Goal: Task Accomplishment & Management: Manage account settings

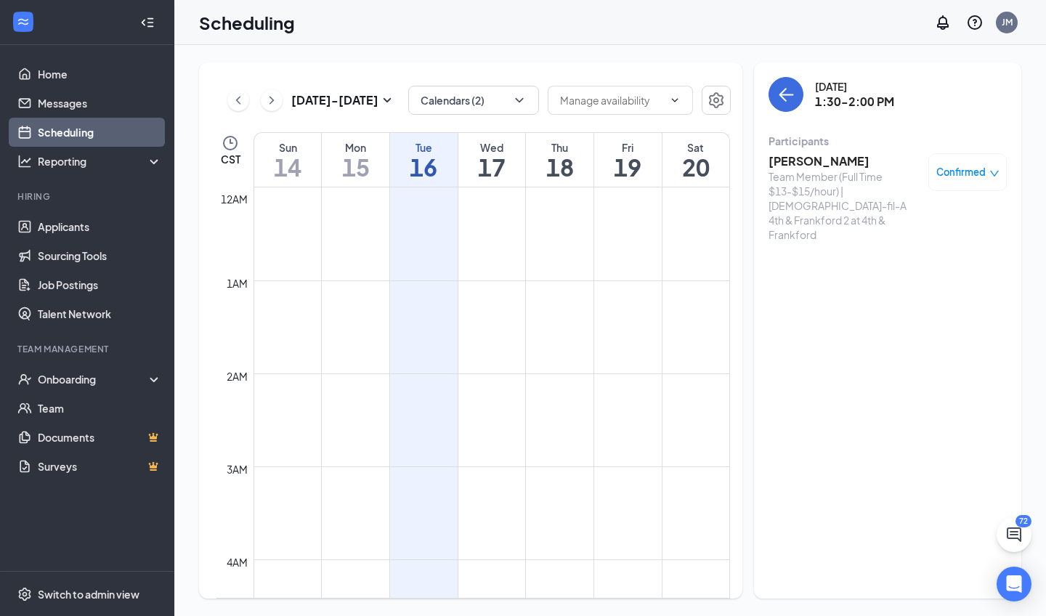
scroll to position [1192, 0]
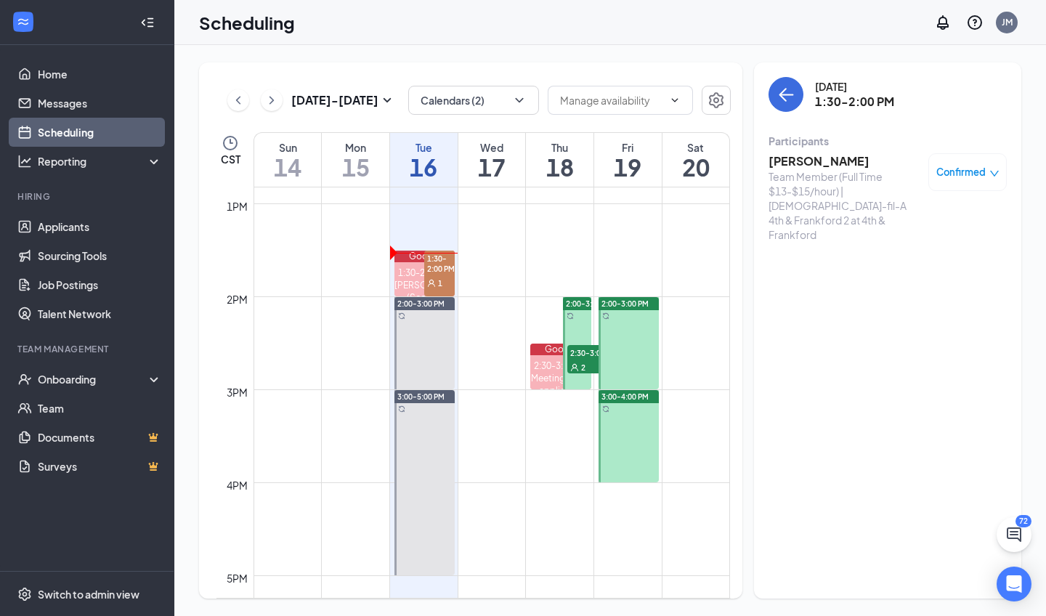
click at [807, 166] on h3 "[PERSON_NAME]" at bounding box center [844, 161] width 152 height 16
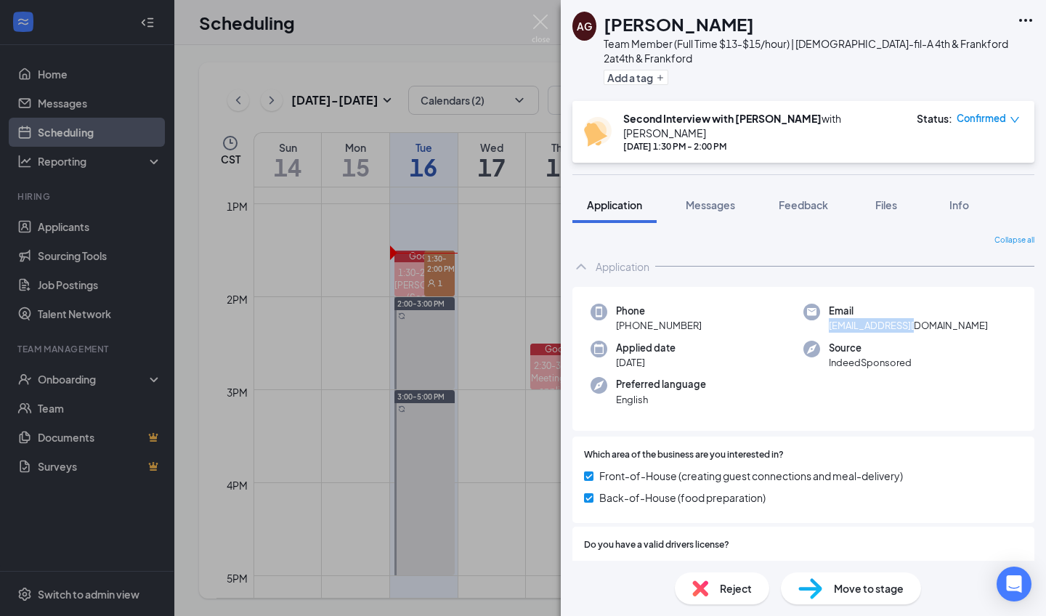
drag, startPoint x: 814, startPoint y: 315, endPoint x: 925, endPoint y: 316, distance: 111.1
click at [925, 316] on div "Email [EMAIL_ADDRESS][DOMAIN_NAME]" at bounding box center [909, 319] width 213 height 30
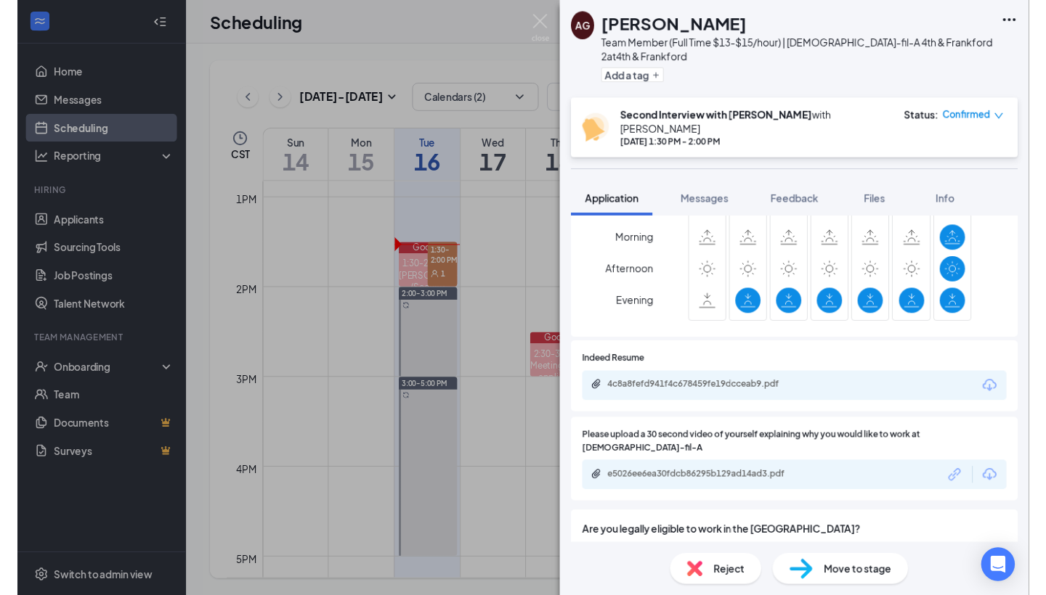
scroll to position [866, 0]
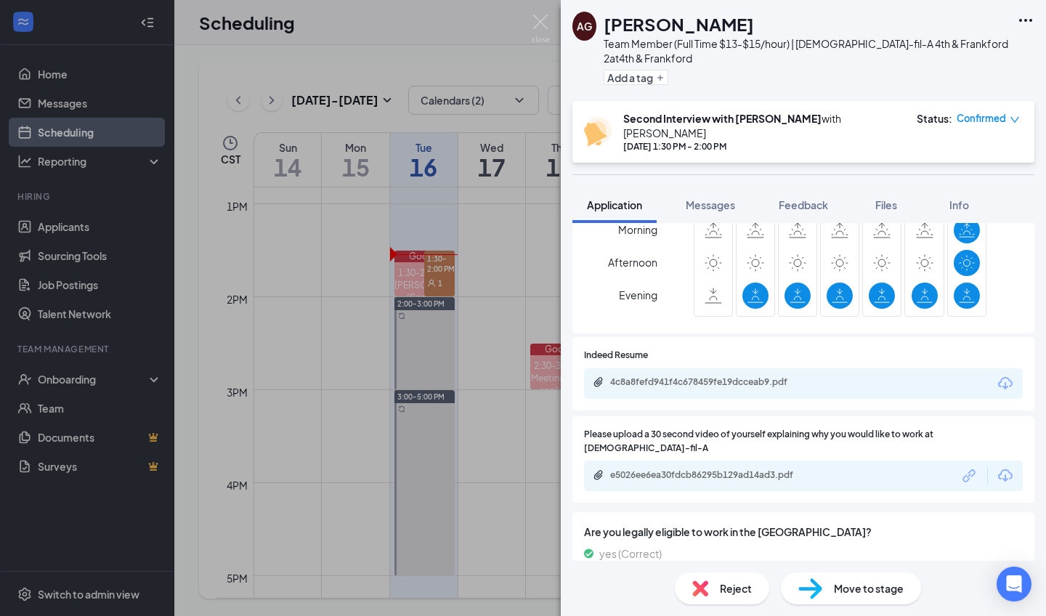
click at [506, 67] on div "AG [PERSON_NAME] Team Member (Full Time $13-$15/hour) | [DEMOGRAPHIC_DATA]-fil-…" at bounding box center [523, 308] width 1046 height 616
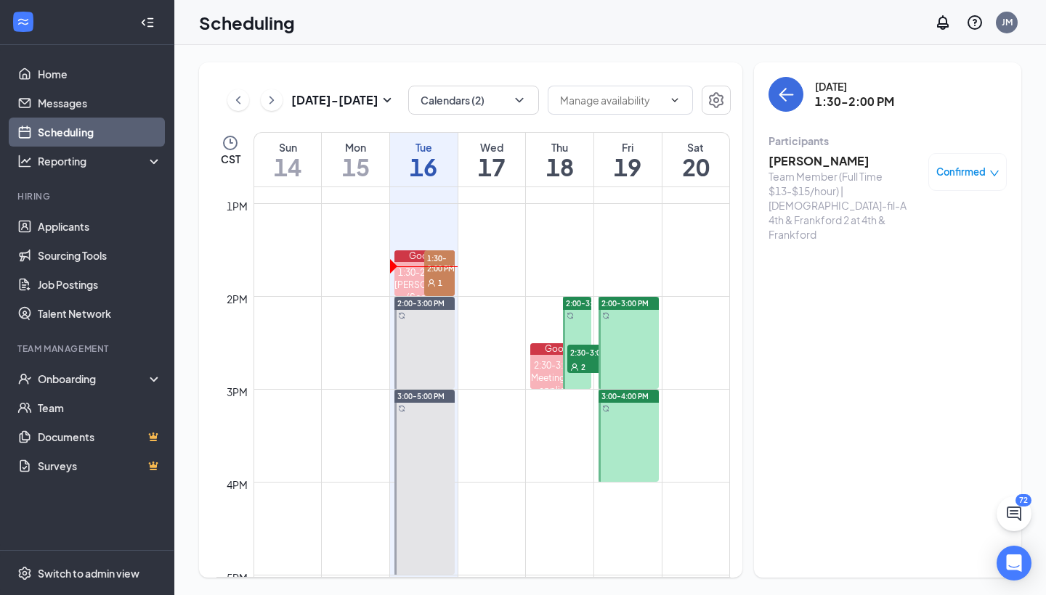
click at [826, 166] on h3 "[PERSON_NAME]" at bounding box center [844, 161] width 152 height 16
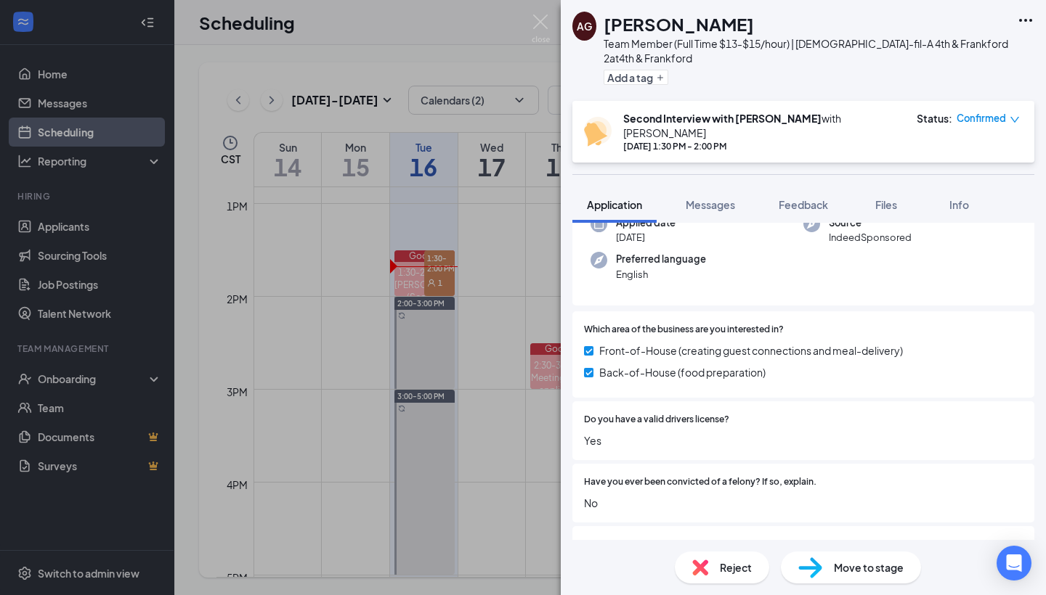
scroll to position [123, 0]
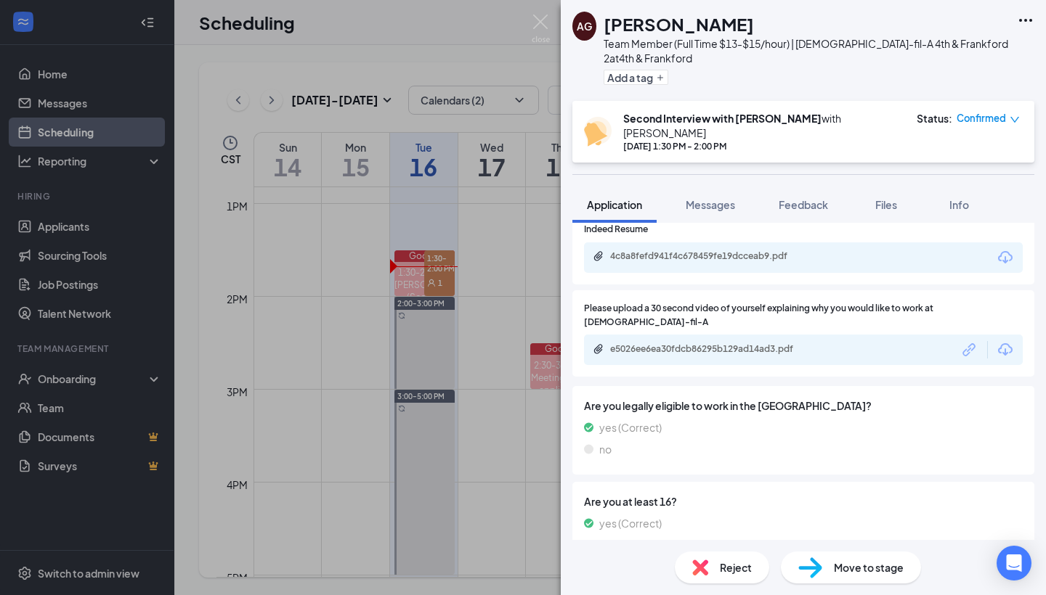
click at [823, 563] on div "Move to stage" at bounding box center [851, 568] width 140 height 32
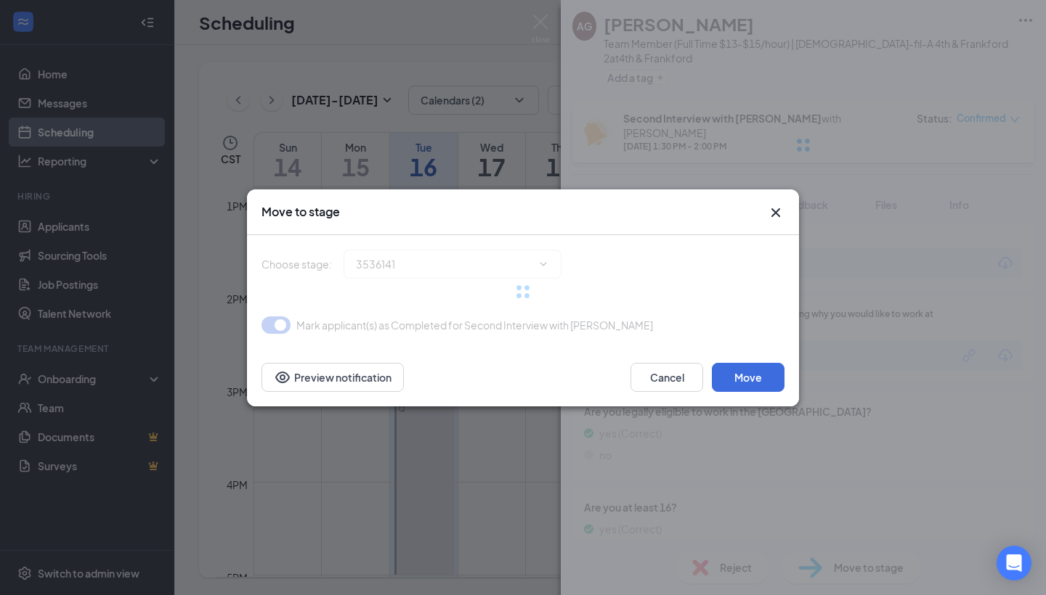
type input "Second Interview with [PERSON_NAME] (next stage)"
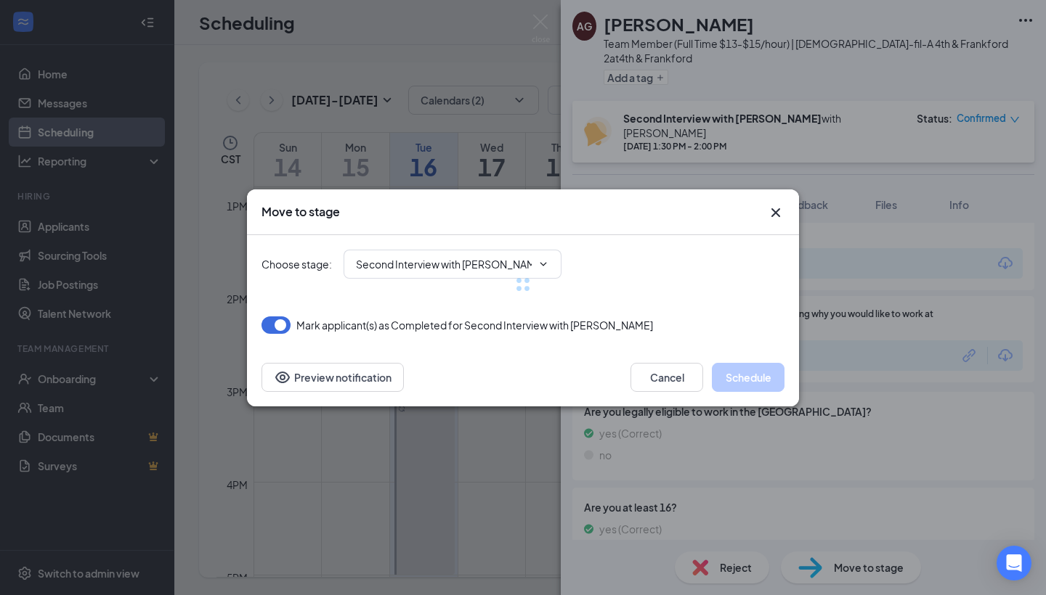
click at [462, 259] on div at bounding box center [522, 284] width 523 height 99
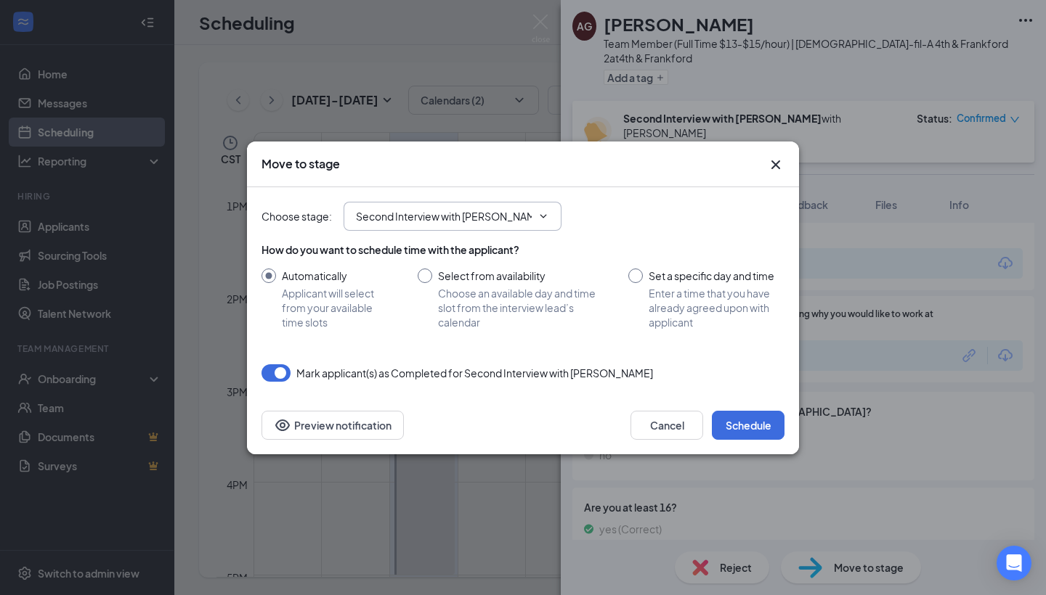
click at [443, 221] on input "Second Interview with [PERSON_NAME] (next stage)" at bounding box center [444, 216] width 176 height 16
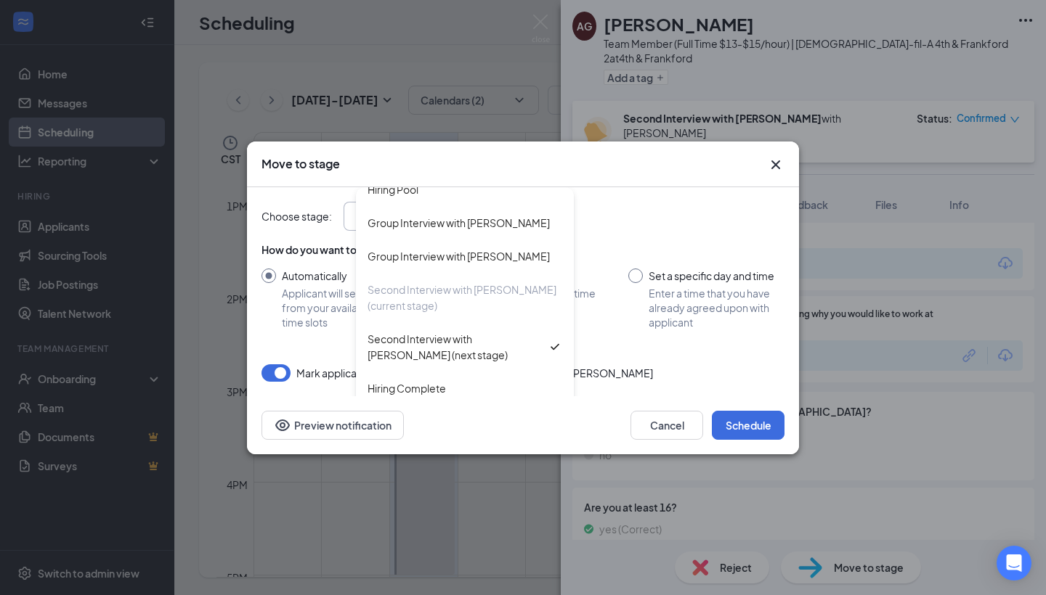
click at [680, 213] on div "Choose stage : Second Interview with [PERSON_NAME] (next stage) Application Hir…" at bounding box center [522, 216] width 523 height 29
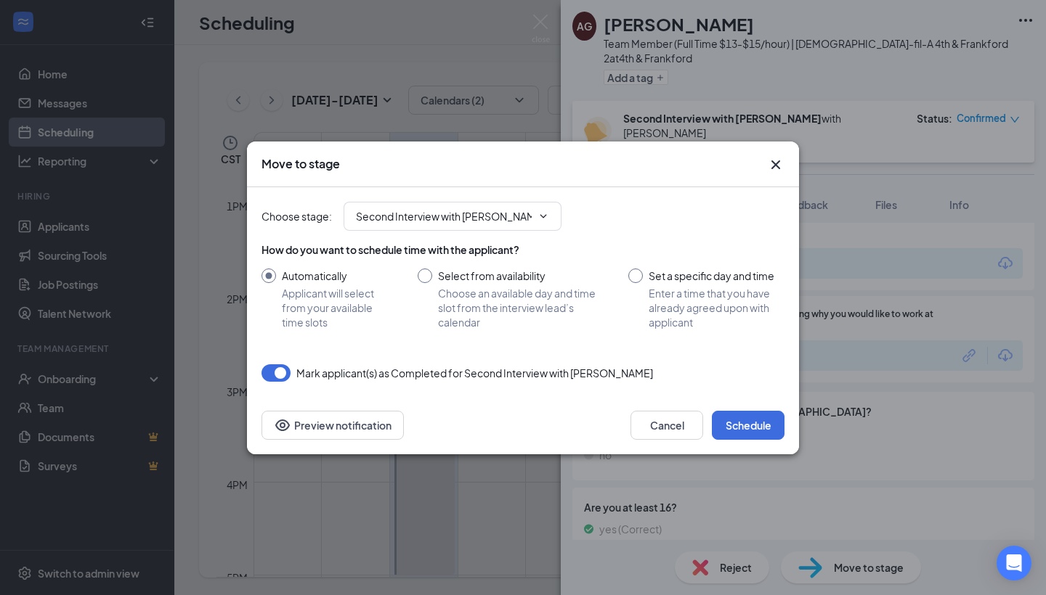
click at [537, 18] on div "Move to stage Choose stage : Second Interview with [PERSON_NAME] (next stage) A…" at bounding box center [523, 297] width 1046 height 595
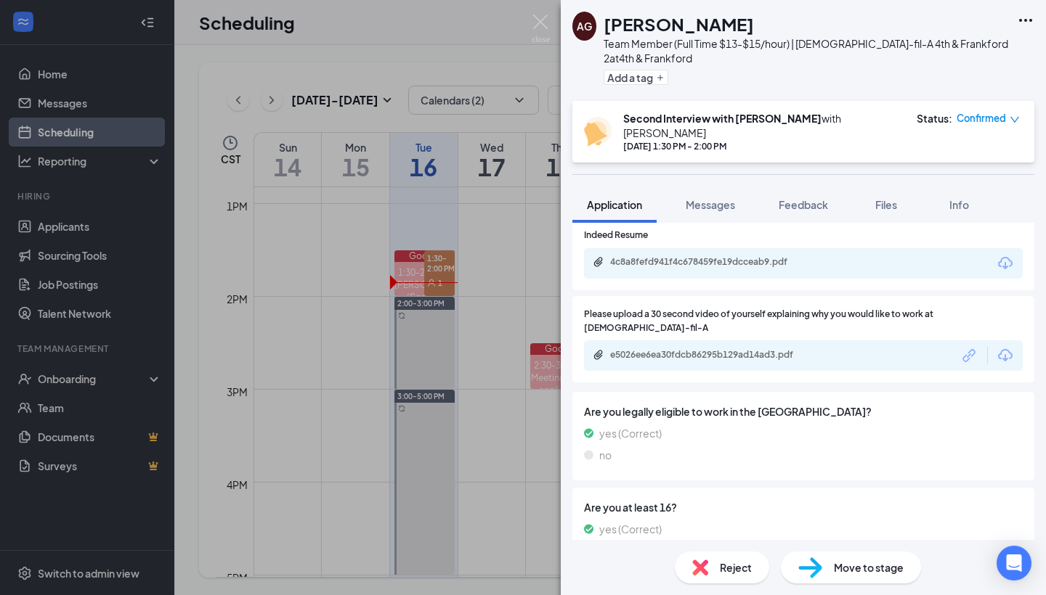
click at [434, 76] on div "AG [PERSON_NAME] Team Member (Full Time $13-$15/hour) | [DEMOGRAPHIC_DATA]-fil-…" at bounding box center [523, 297] width 1046 height 595
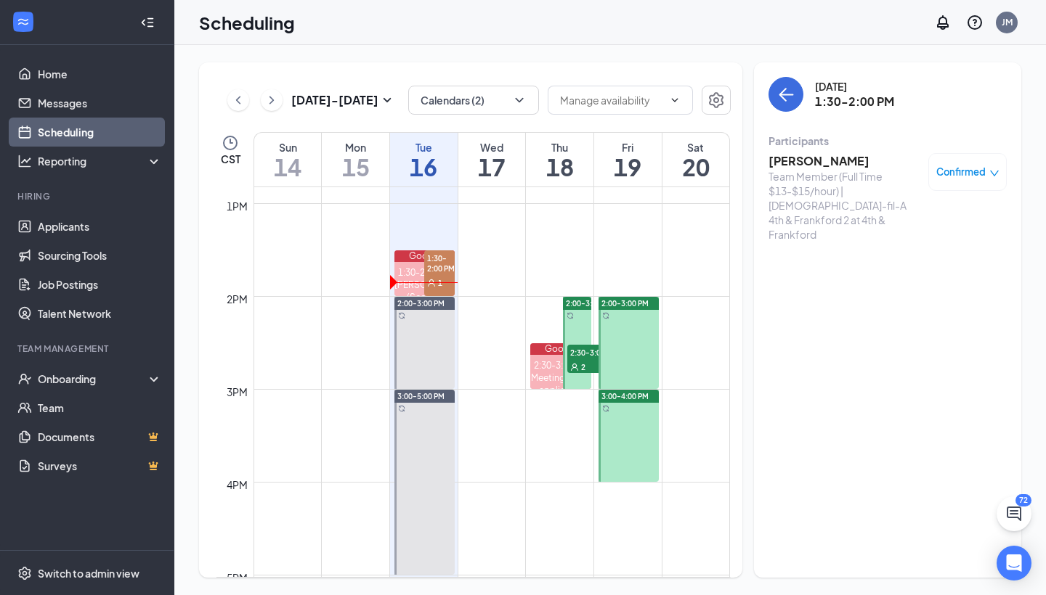
scroll to position [1219, 0]
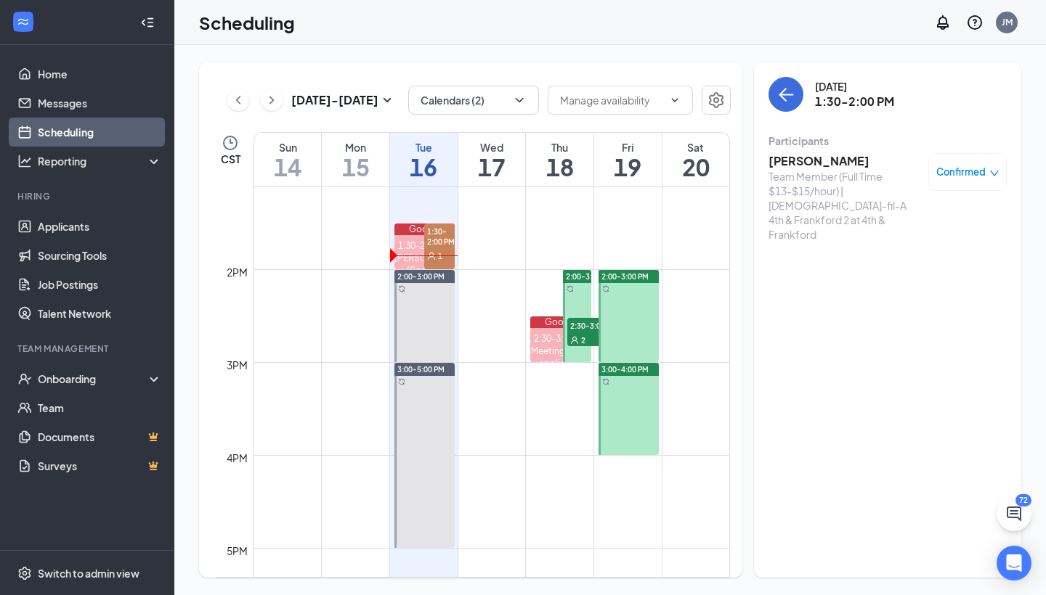
click at [572, 341] on icon "User" at bounding box center [574, 339] width 7 height 7
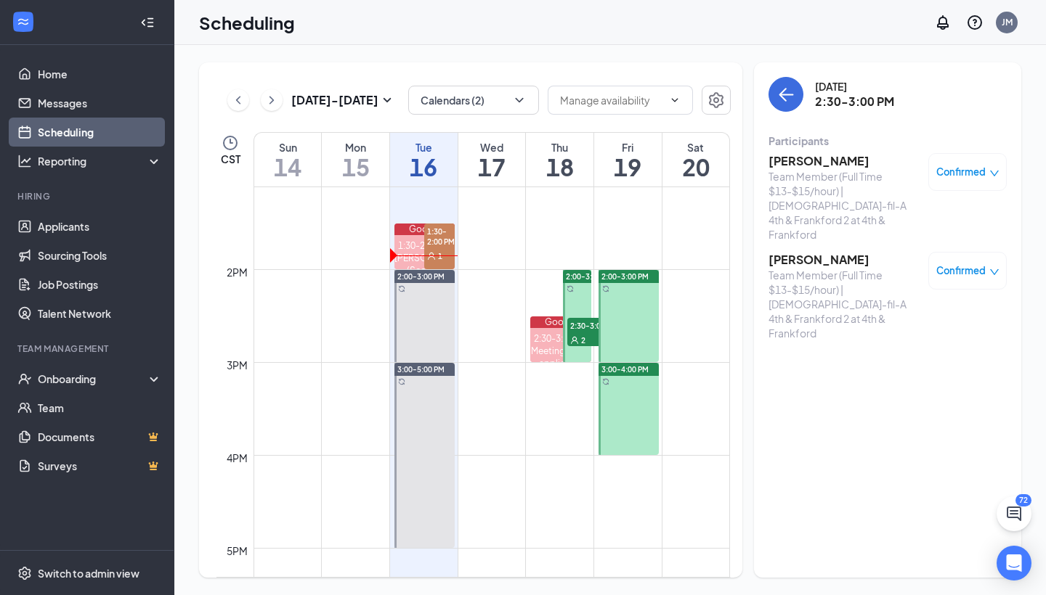
click at [627, 305] on div at bounding box center [628, 316] width 60 height 92
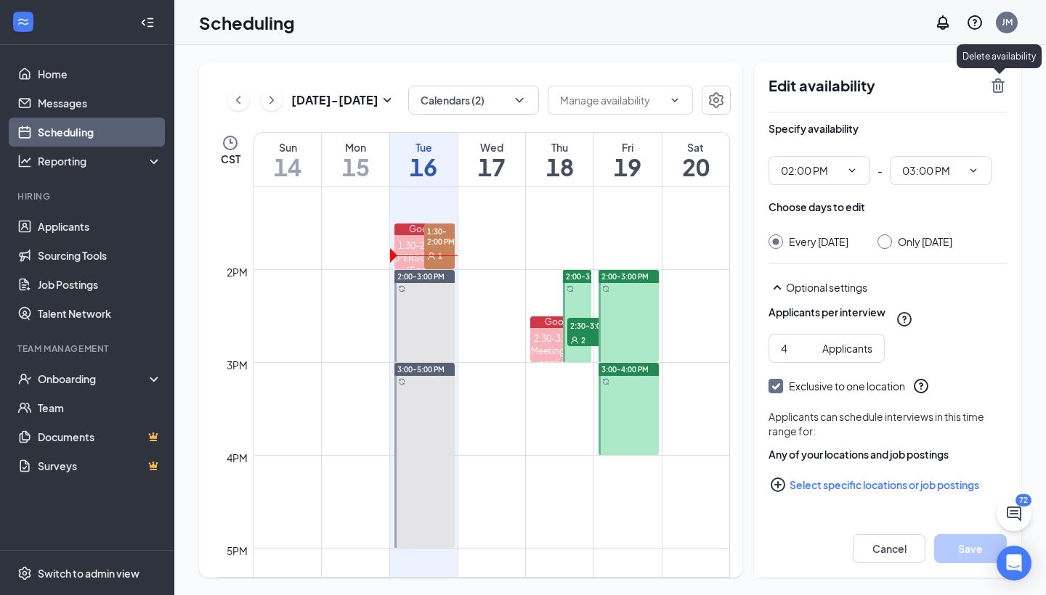
click at [999, 88] on icon "TrashOutline" at bounding box center [997, 85] width 13 height 15
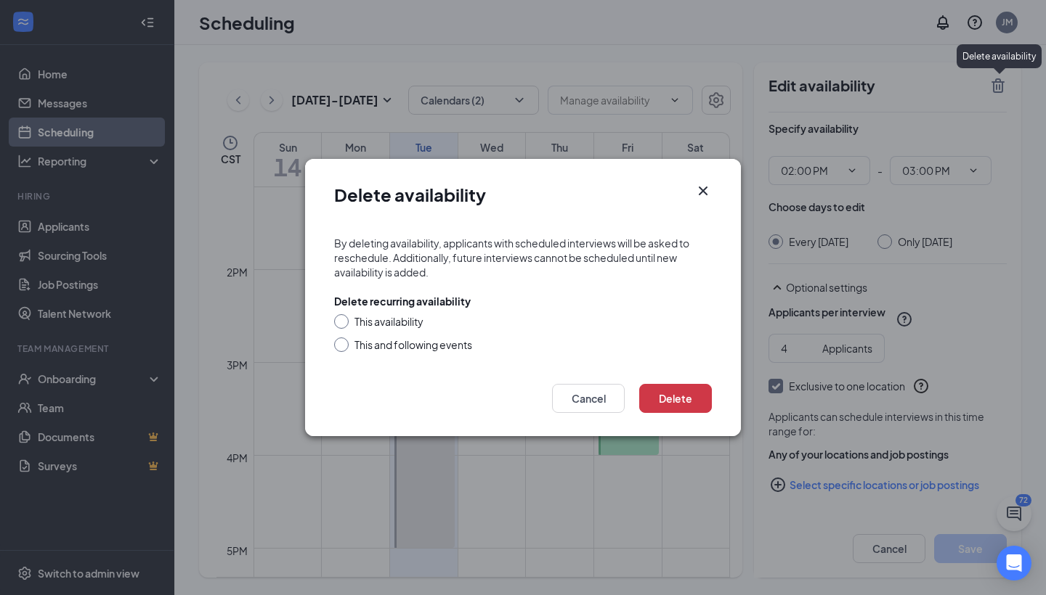
click at [344, 316] on div at bounding box center [341, 321] width 15 height 15
click at [351, 320] on div "This availability" at bounding box center [523, 321] width 378 height 15
click at [344, 322] on div at bounding box center [341, 321] width 15 height 15
click at [336, 321] on input "This availability" at bounding box center [339, 319] width 10 height 10
radio input "true"
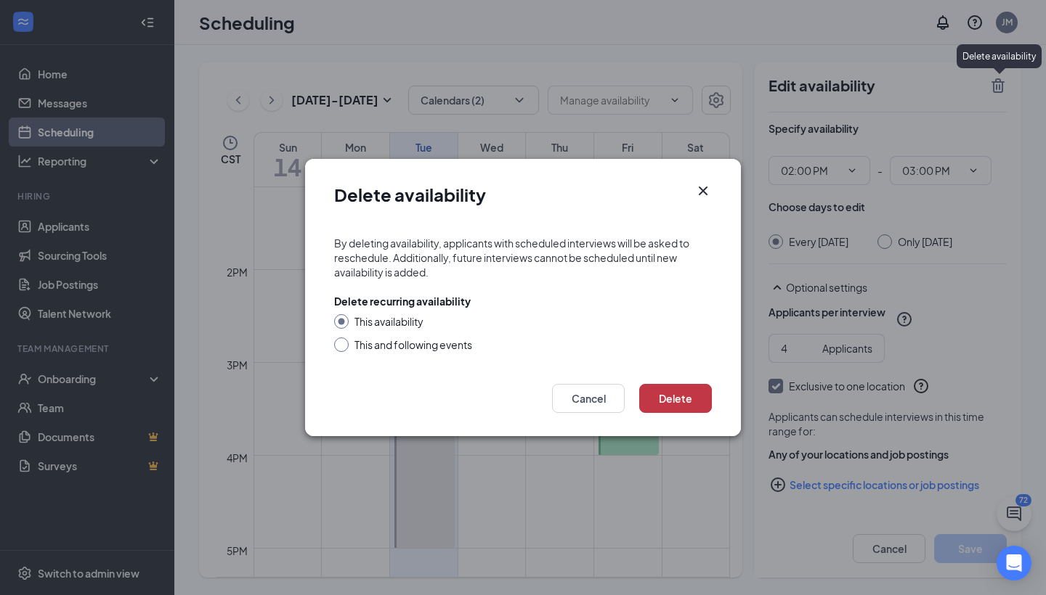
click at [653, 398] on button "Delete" at bounding box center [675, 398] width 73 height 29
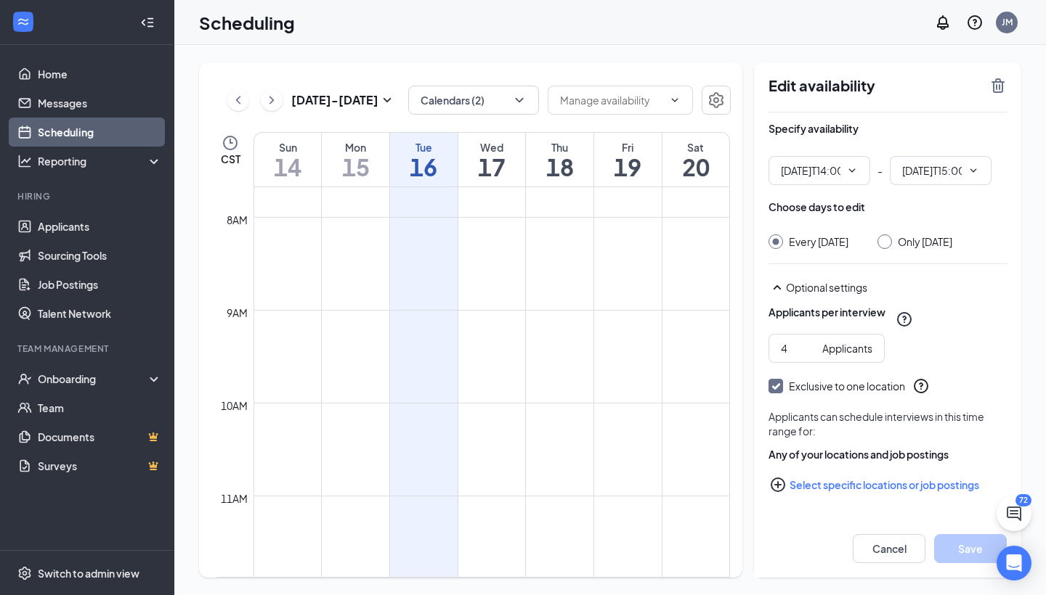
type input "02:00 PM"
type input "03:00 PM"
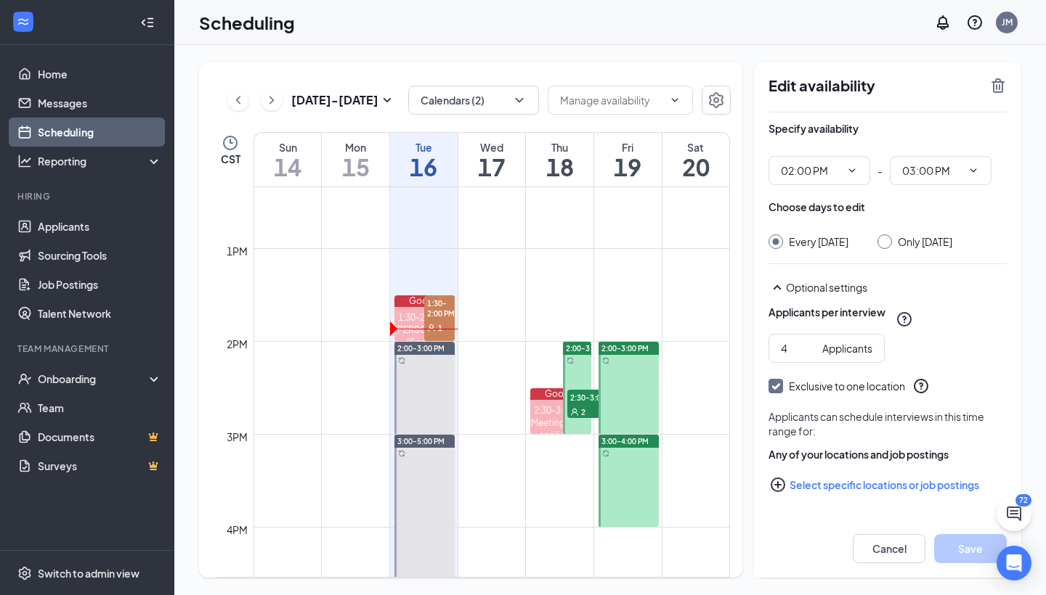
scroll to position [1224, 0]
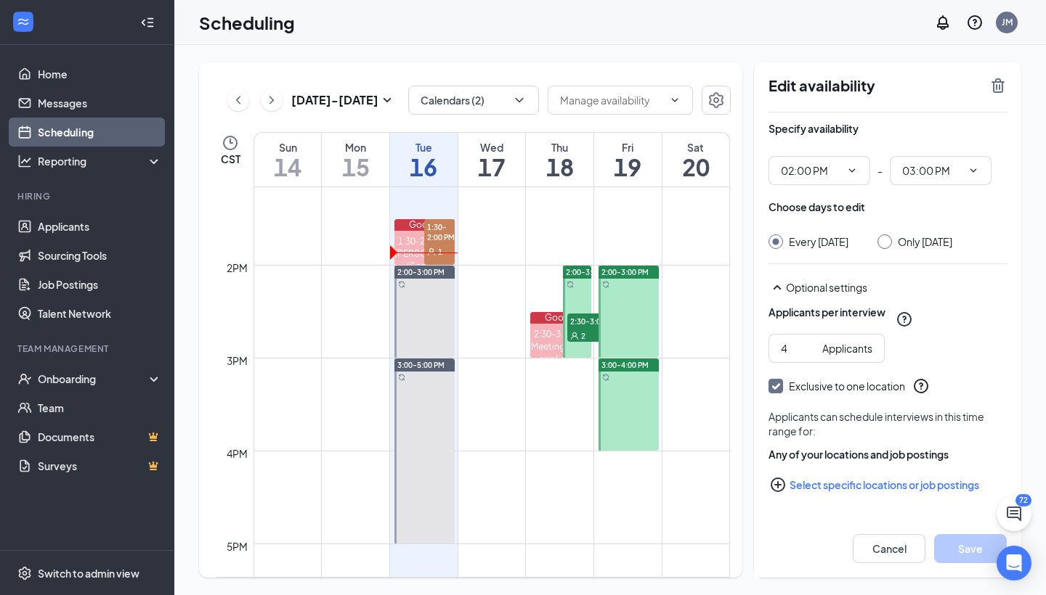
click at [623, 275] on span "2:00-3:00 PM" at bounding box center [624, 272] width 47 height 10
click at [1001, 90] on icon "TrashOutline" at bounding box center [997, 85] width 13 height 15
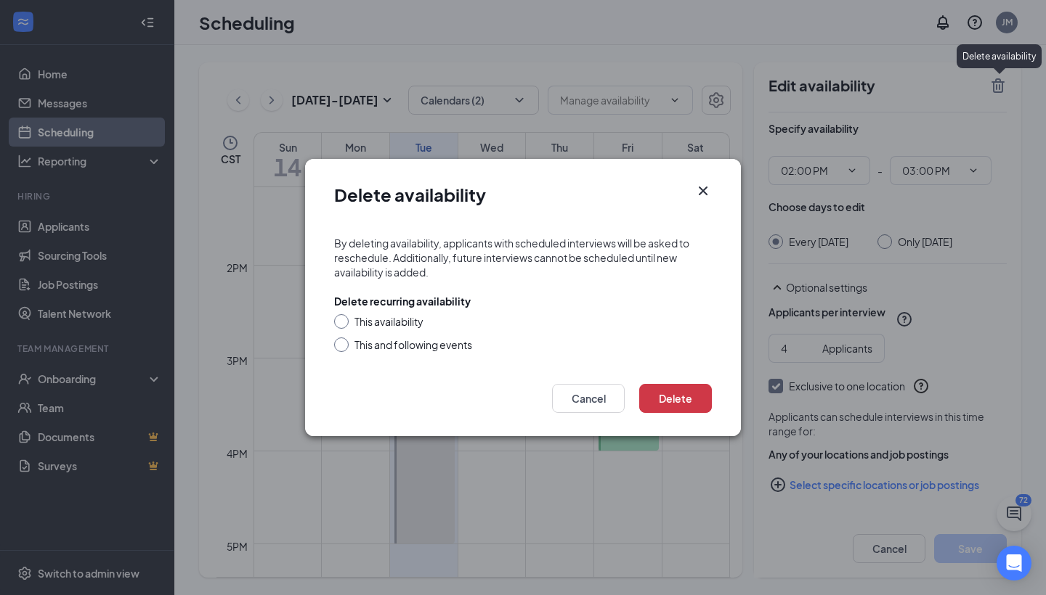
click at [343, 324] on input "This availability" at bounding box center [339, 319] width 10 height 10
radio input "true"
click at [666, 404] on button "Delete" at bounding box center [675, 398] width 73 height 29
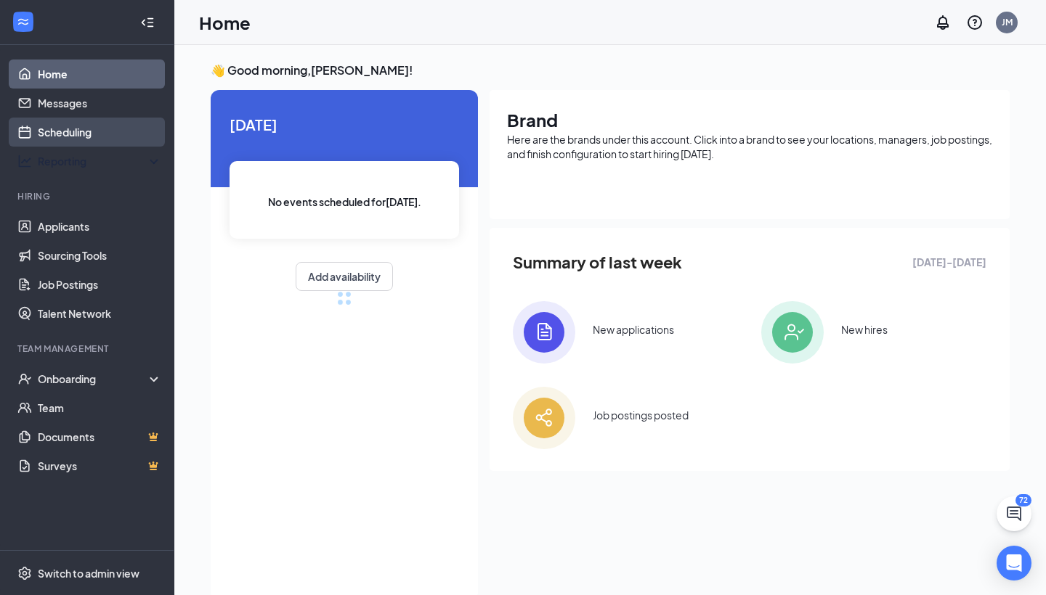
click at [76, 131] on link "Scheduling" at bounding box center [100, 132] width 124 height 29
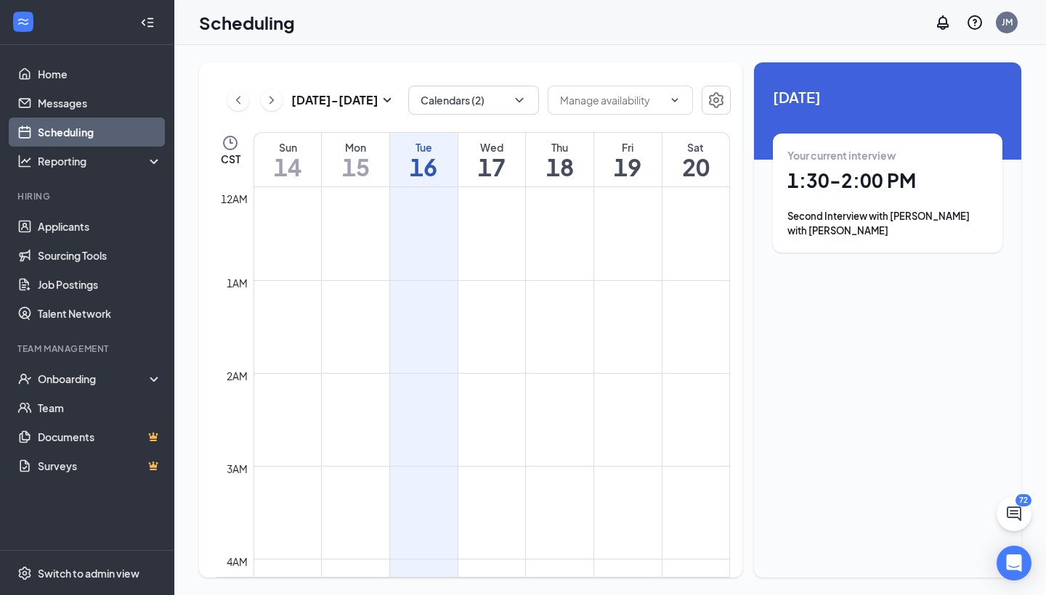
scroll to position [714, 0]
click at [82, 102] on link "Messages" at bounding box center [100, 103] width 124 height 29
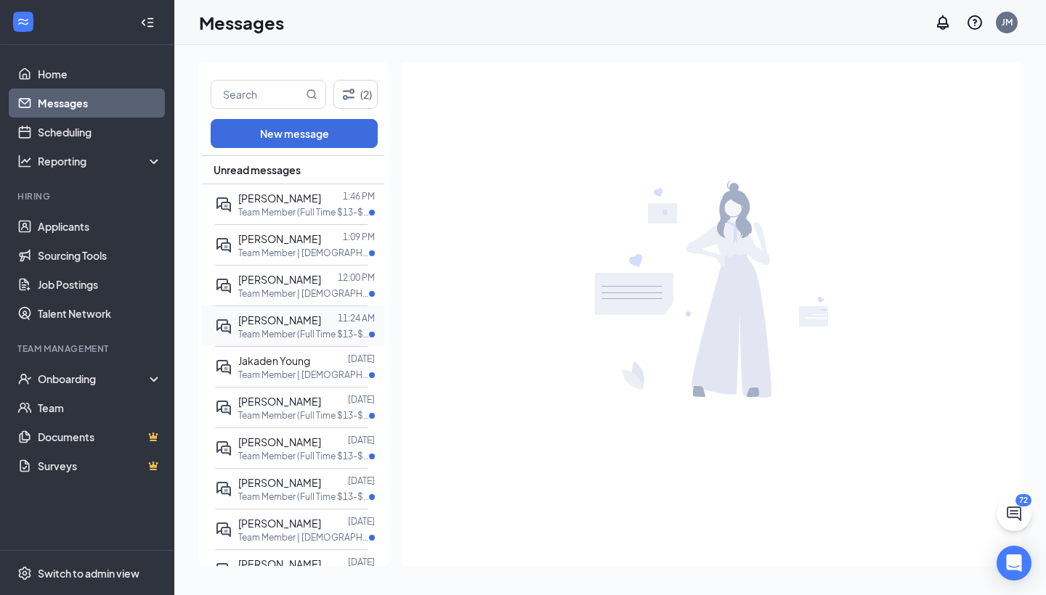
click at [306, 315] on span "Edgar Mendoza" at bounding box center [279, 320] width 83 height 13
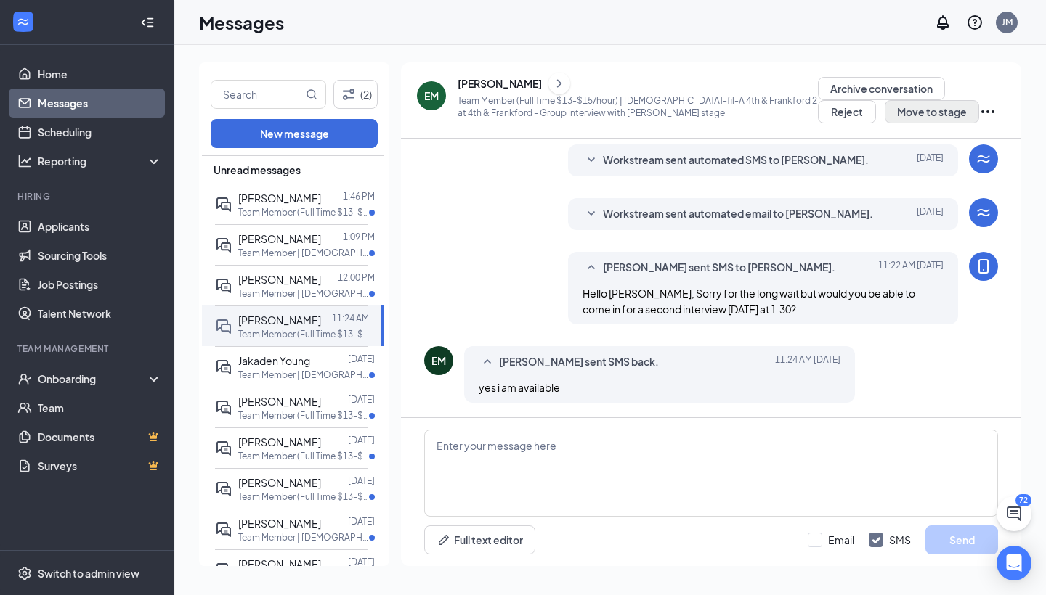
click at [884, 116] on button "Move to stage" at bounding box center [931, 111] width 94 height 23
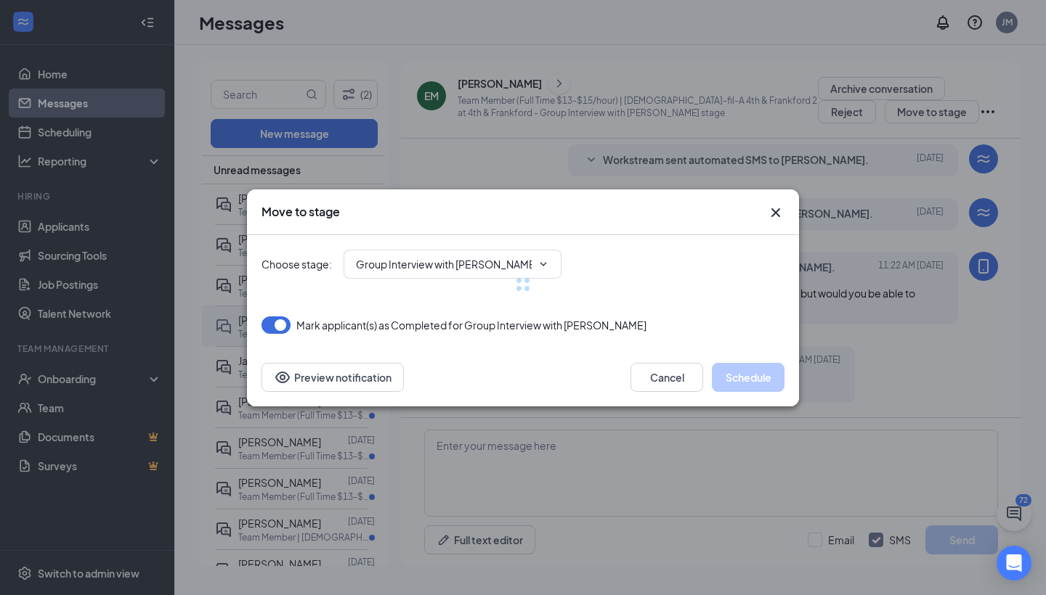
click at [456, 256] on div at bounding box center [522, 284] width 523 height 99
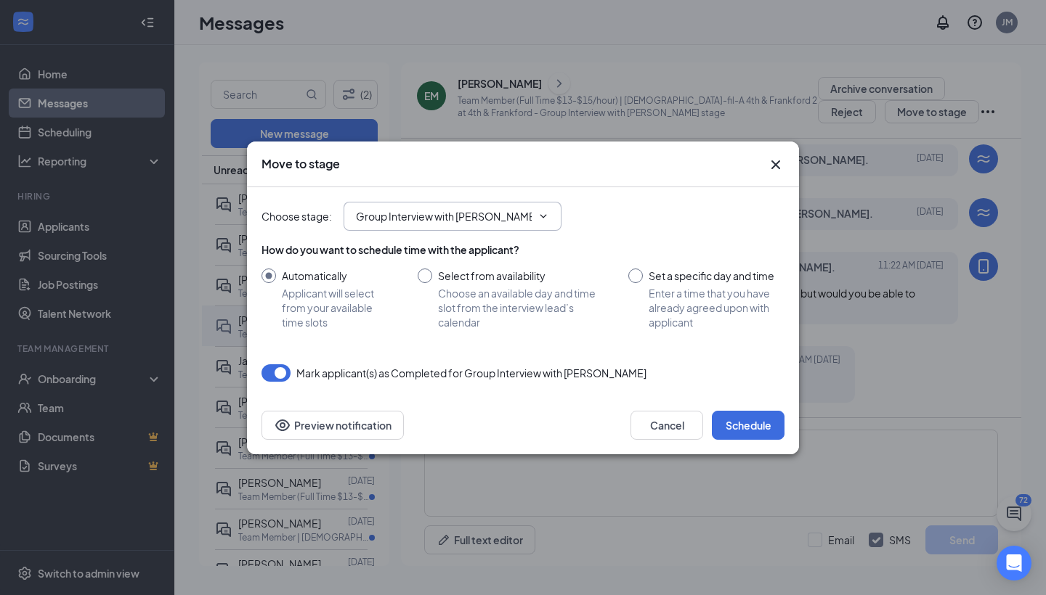
click at [447, 223] on input "Group Interview with Jay (next stage)" at bounding box center [444, 216] width 176 height 16
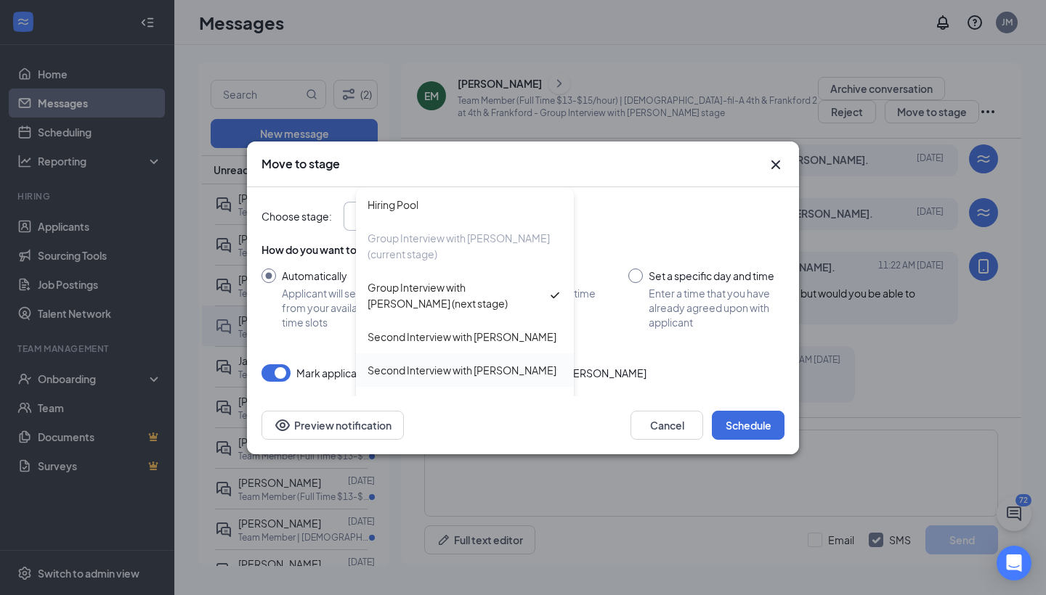
scroll to position [32, 0]
click at [469, 363] on div "Second Interview with Jay" at bounding box center [461, 371] width 189 height 16
type input "Second Interview with Jay"
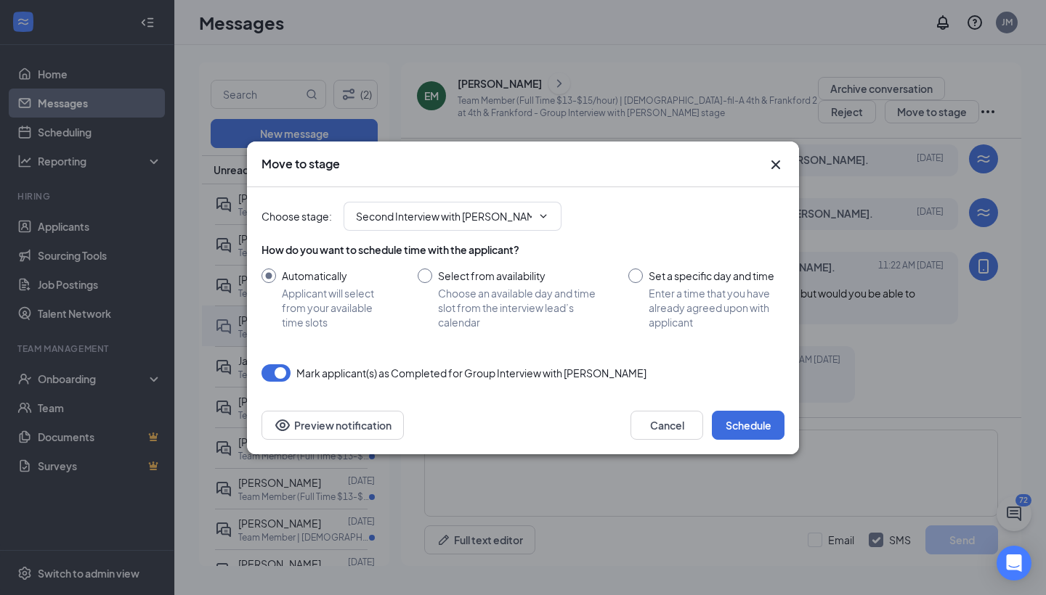
scroll to position [0, 0]
click at [485, 274] on div "Select from availability" at bounding box center [518, 276] width 161 height 15
click at [485, 274] on input "Select from availability Choose an available day and time slot from the intervi…" at bounding box center [509, 299] width 182 height 61
radio input "true"
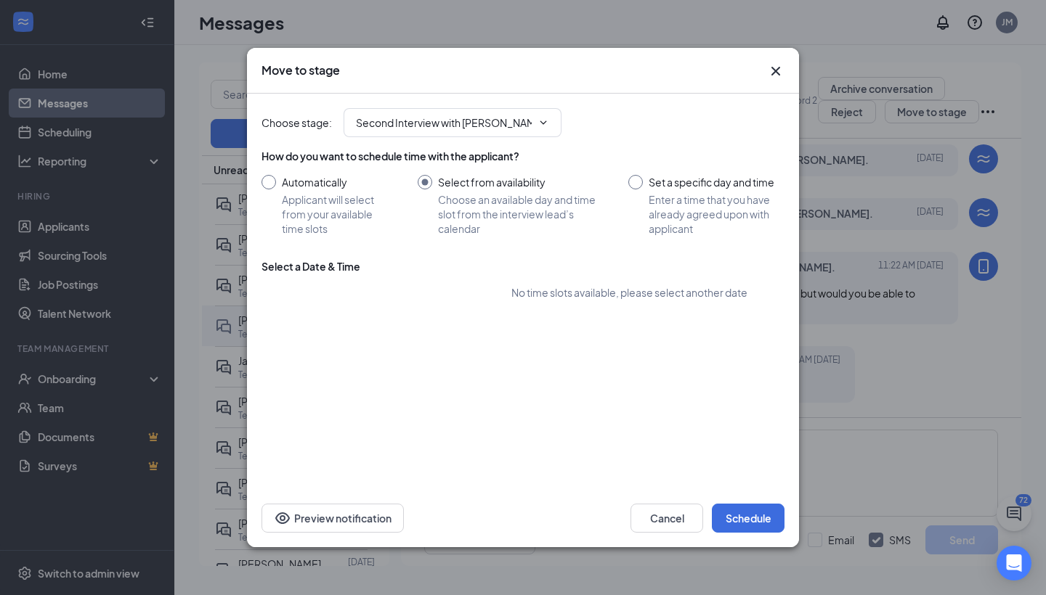
radio input "false"
type input "Sep 17, 2025"
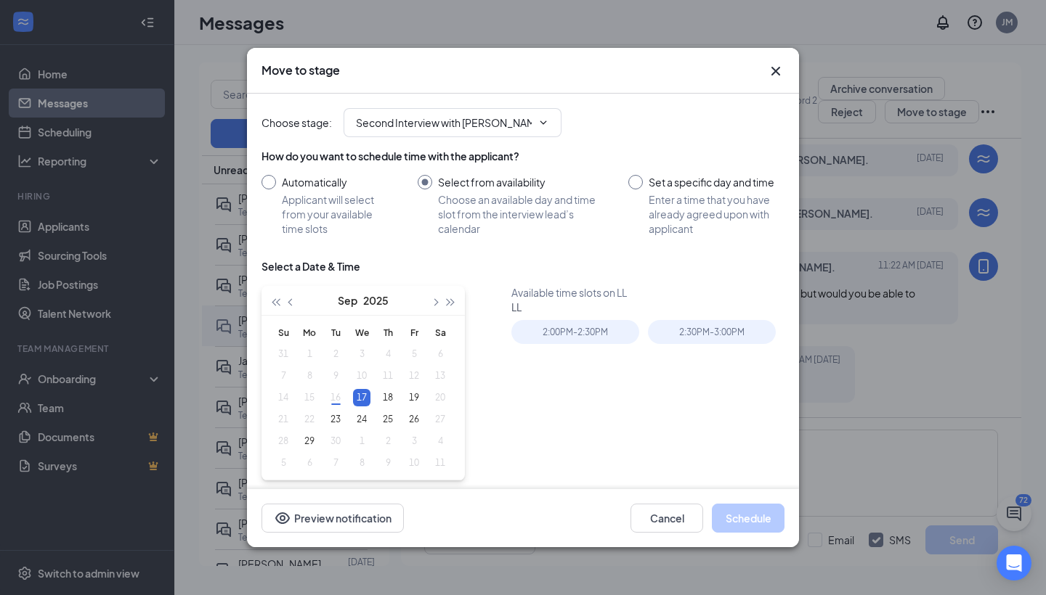
click at [636, 174] on div "How do you want to schedule time with the applicant? Automatically Applicant wi…" at bounding box center [522, 192] width 523 height 87
click at [636, 184] on div at bounding box center [635, 182] width 15 height 15
click at [631, 179] on input "Set a specific day and time Enter a time that you have already agreed upon with…" at bounding box center [706, 205] width 156 height 61
radio input "true"
radio input "false"
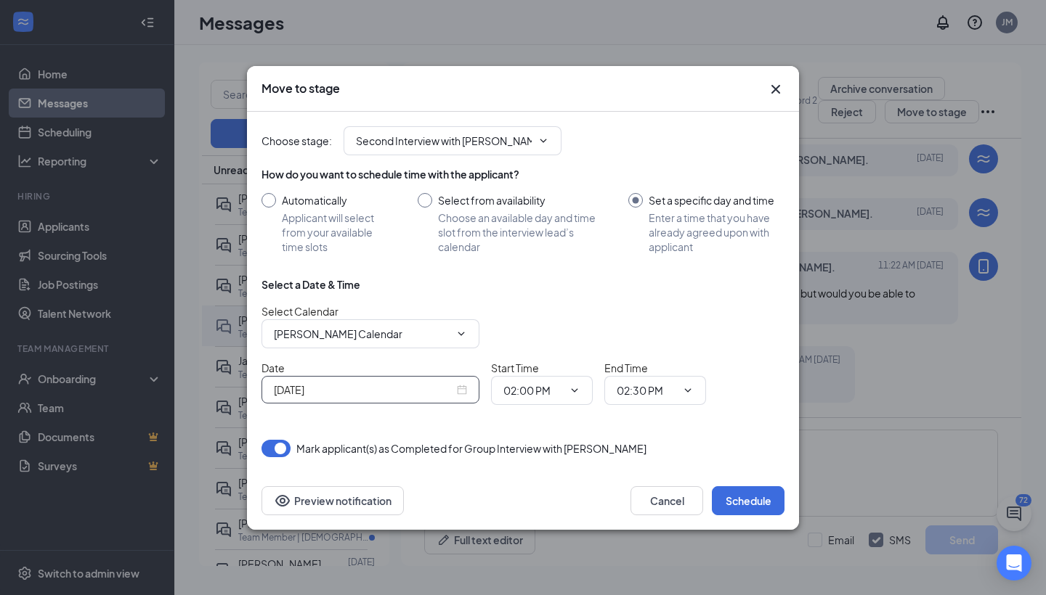
click at [415, 392] on input "Sep 16, 2025" at bounding box center [364, 390] width 180 height 16
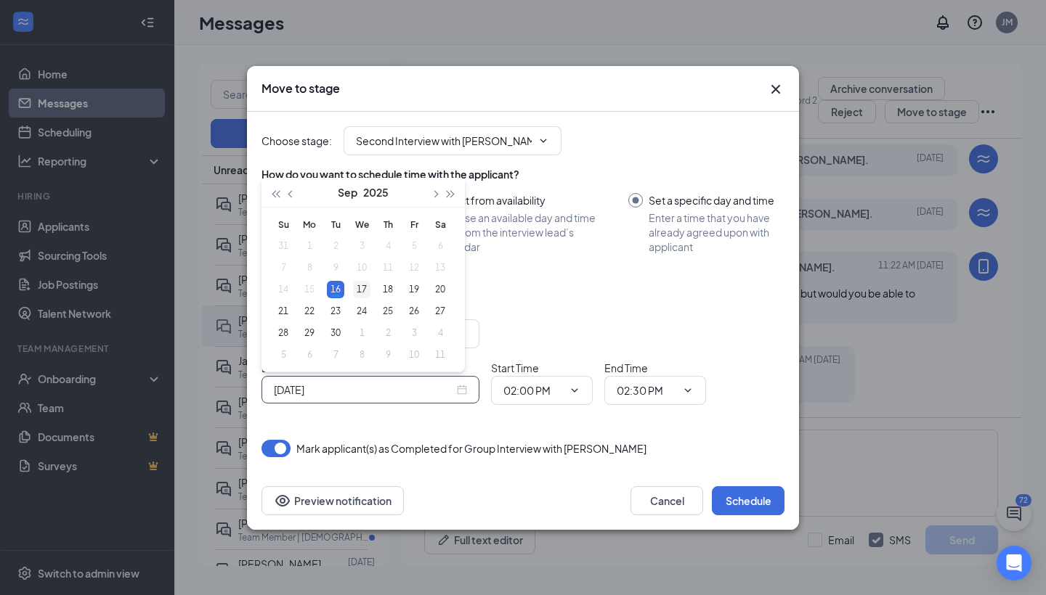
type input "Sep 17, 2025"
click at [360, 290] on div "17" at bounding box center [361, 289] width 17 height 17
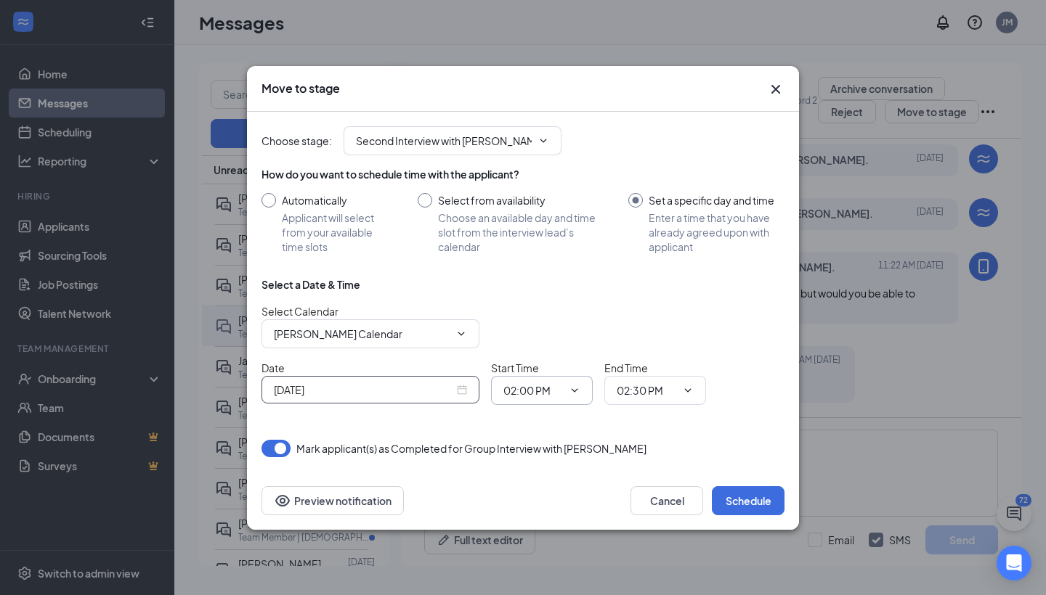
click at [516, 385] on input "02:00 PM" at bounding box center [533, 391] width 60 height 16
click at [540, 258] on div "01:30 PM" at bounding box center [536, 254] width 43 height 16
type input "01:30 PM"
click at [633, 388] on input "02:30 PM" at bounding box center [647, 391] width 60 height 16
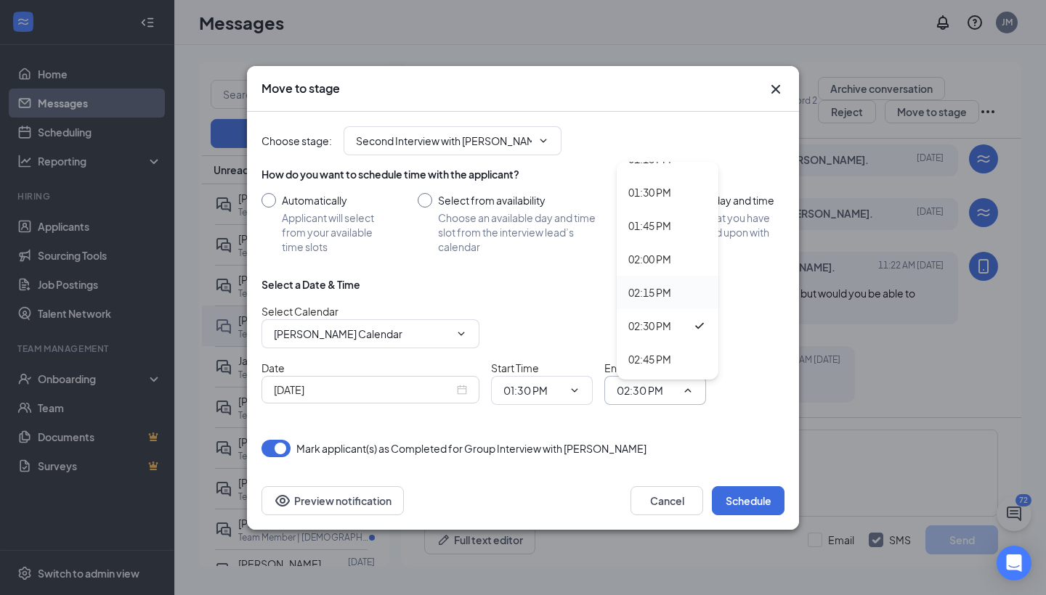
scroll to position [1805, 0]
click at [656, 241] on div "02:00 PM" at bounding box center [649, 245] width 43 height 16
type input "02:00 PM"
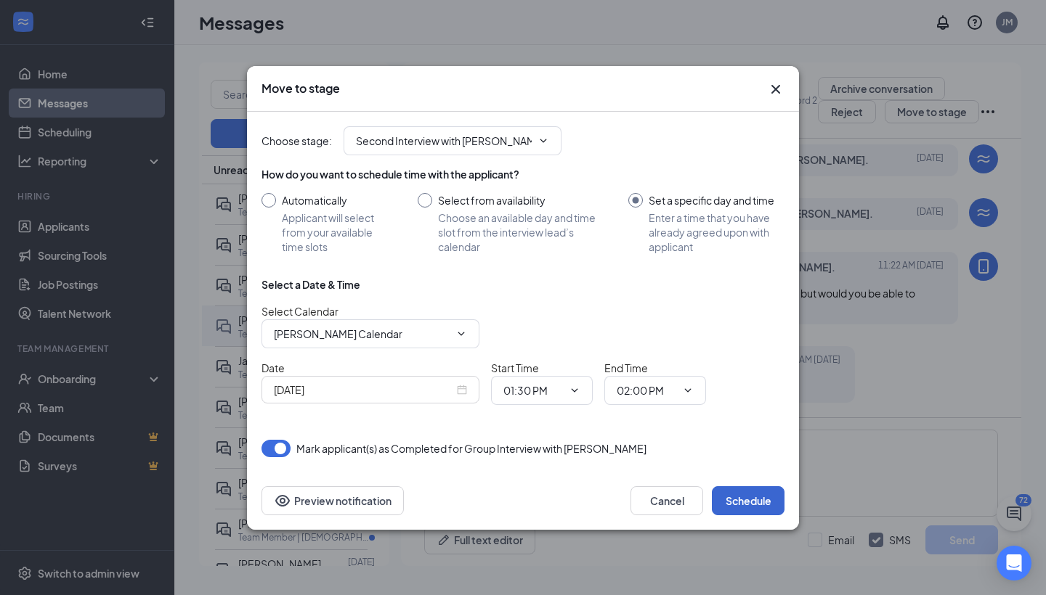
click at [746, 501] on button "Schedule" at bounding box center [748, 501] width 73 height 29
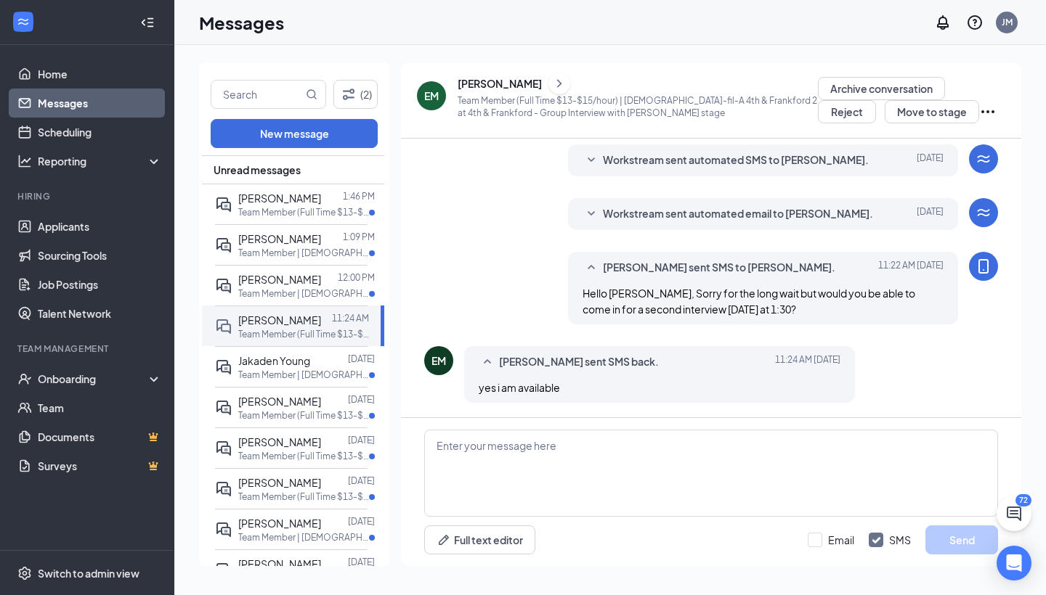
scroll to position [0, 0]
